Goal: Task Accomplishment & Management: Manage account settings

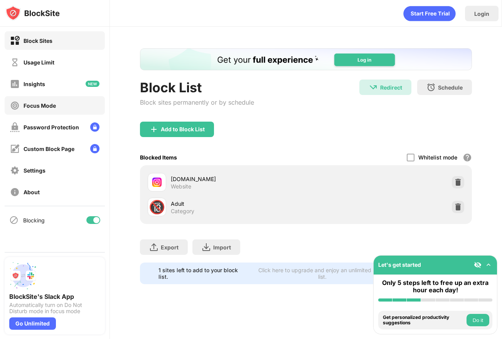
click at [72, 100] on div "Focus Mode" at bounding box center [55, 105] width 100 height 19
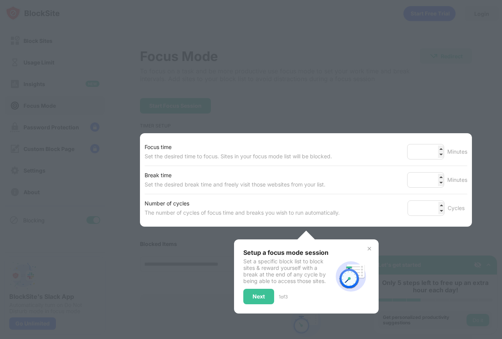
click at [111, 103] on div at bounding box center [251, 169] width 502 height 339
click at [50, 58] on div at bounding box center [251, 169] width 502 height 339
click at [370, 246] on img at bounding box center [369, 248] width 6 height 6
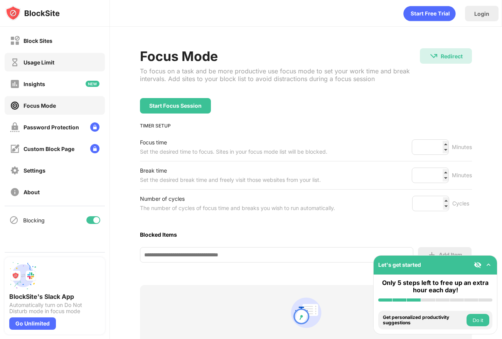
click at [59, 64] on div "Usage Limit" at bounding box center [55, 62] width 100 height 19
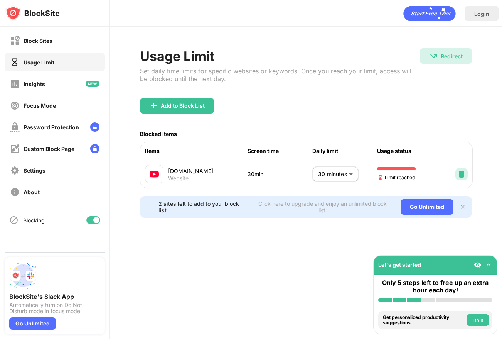
click at [463, 173] on img at bounding box center [462, 174] width 8 height 8
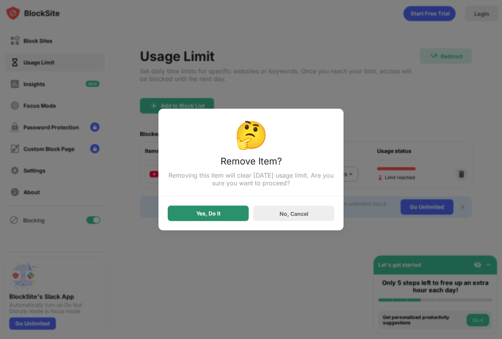
click at [239, 218] on div "Yes, Do It" at bounding box center [208, 213] width 81 height 15
